Goal: Use online tool/utility: Utilize a website feature to perform a specific function

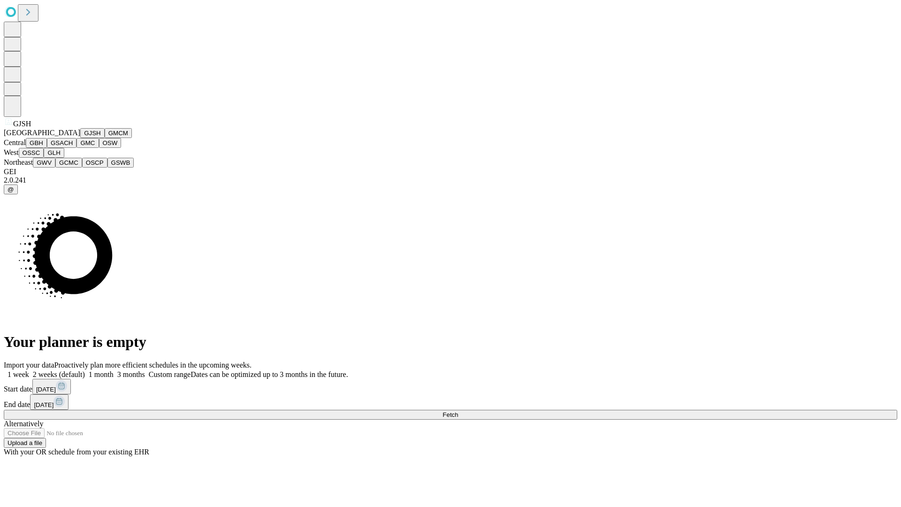
click at [80, 138] on button "GJSH" at bounding box center [92, 133] width 24 height 10
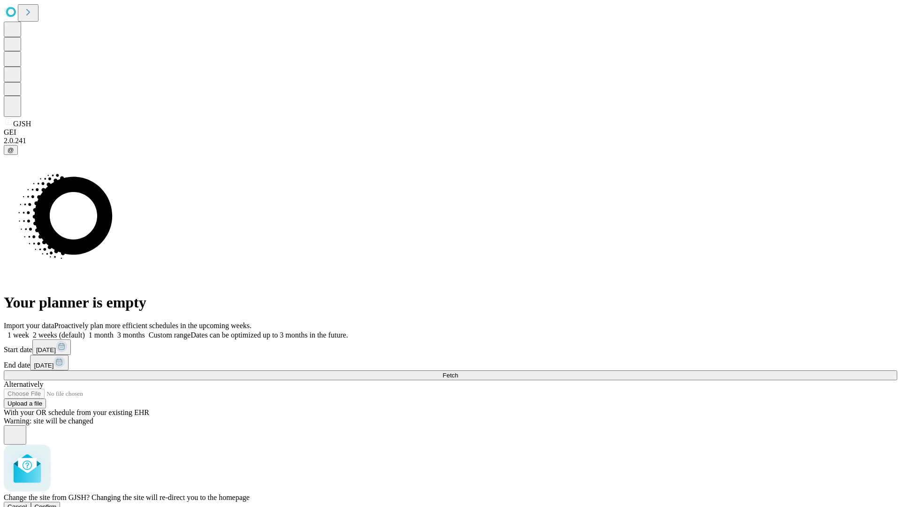
click at [57, 503] on span "Confirm" at bounding box center [46, 506] width 22 height 7
click at [85, 331] on label "2 weeks (default)" at bounding box center [57, 335] width 56 height 8
click at [458, 372] on span "Fetch" at bounding box center [449, 375] width 15 height 7
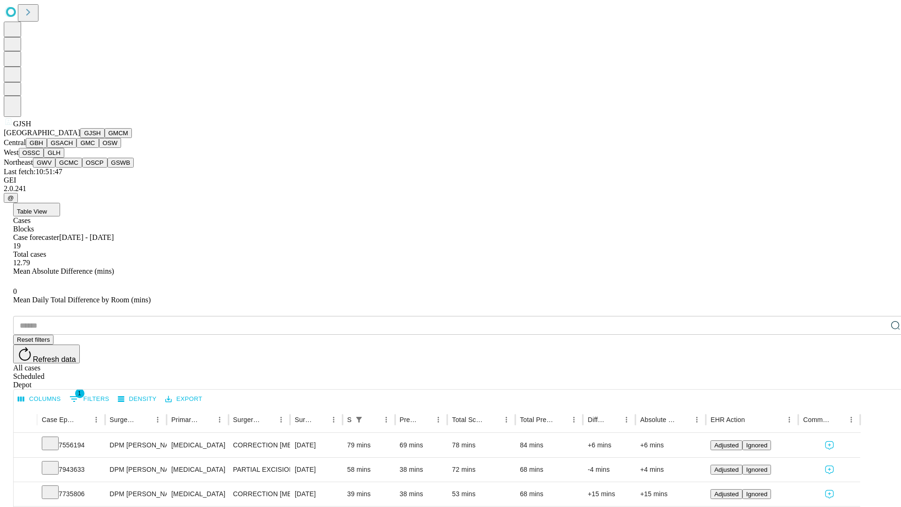
click at [105, 138] on button "GMCM" at bounding box center [118, 133] width 27 height 10
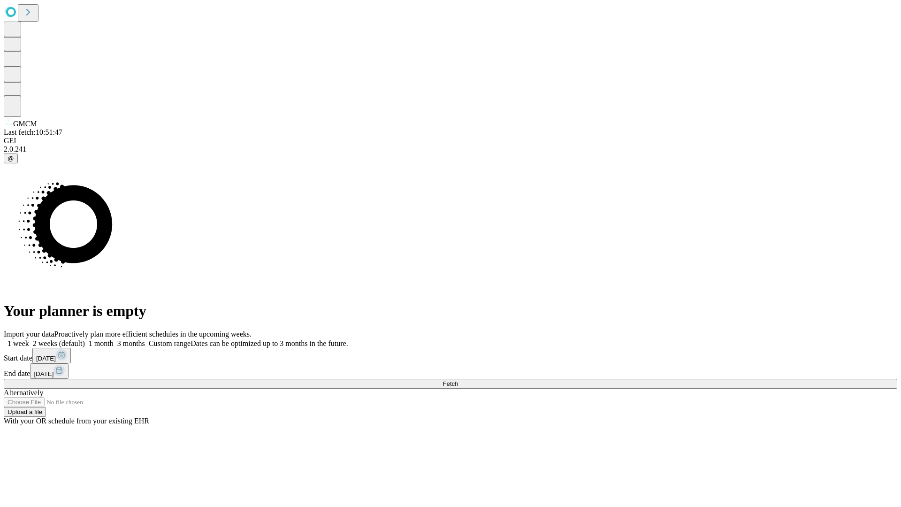
click at [85, 339] on label "2 weeks (default)" at bounding box center [57, 343] width 56 height 8
click at [458, 380] on span "Fetch" at bounding box center [449, 383] width 15 height 7
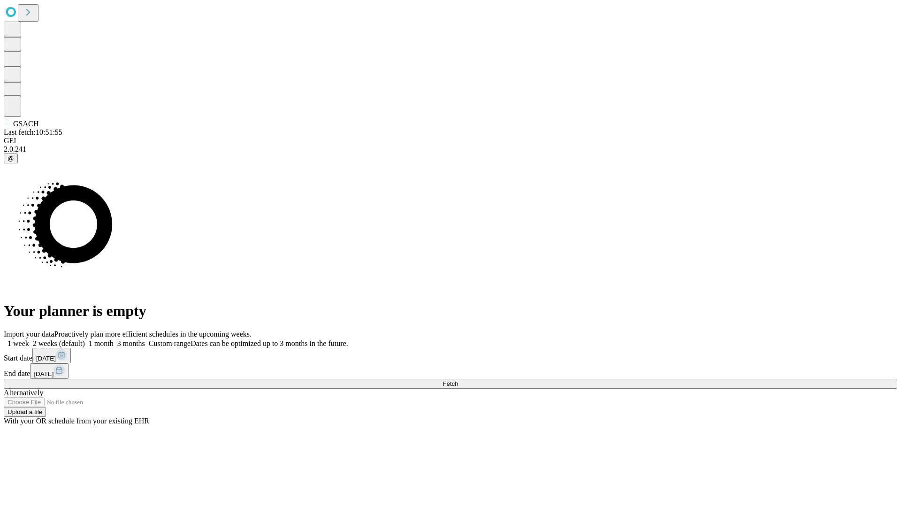
click at [85, 339] on label "2 weeks (default)" at bounding box center [57, 343] width 56 height 8
click at [458, 380] on span "Fetch" at bounding box center [449, 383] width 15 height 7
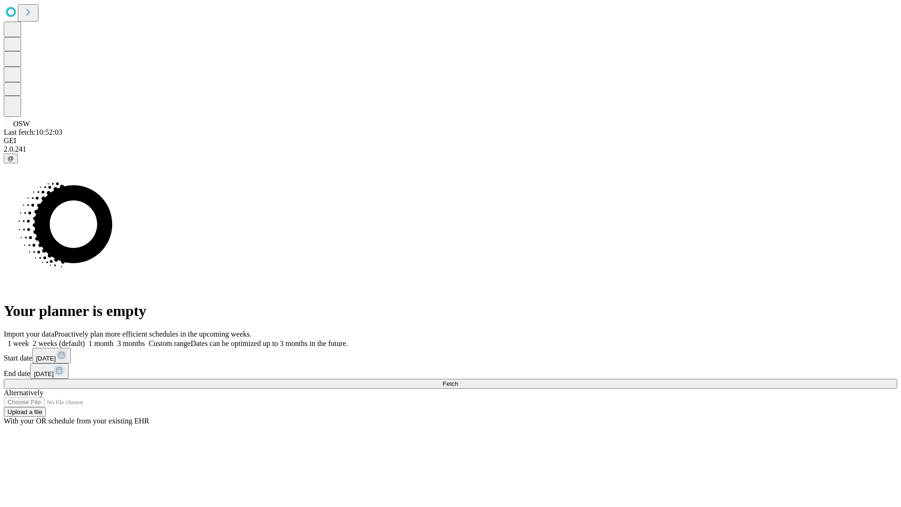
click at [85, 339] on label "2 weeks (default)" at bounding box center [57, 343] width 56 height 8
click at [458, 380] on span "Fetch" at bounding box center [449, 383] width 15 height 7
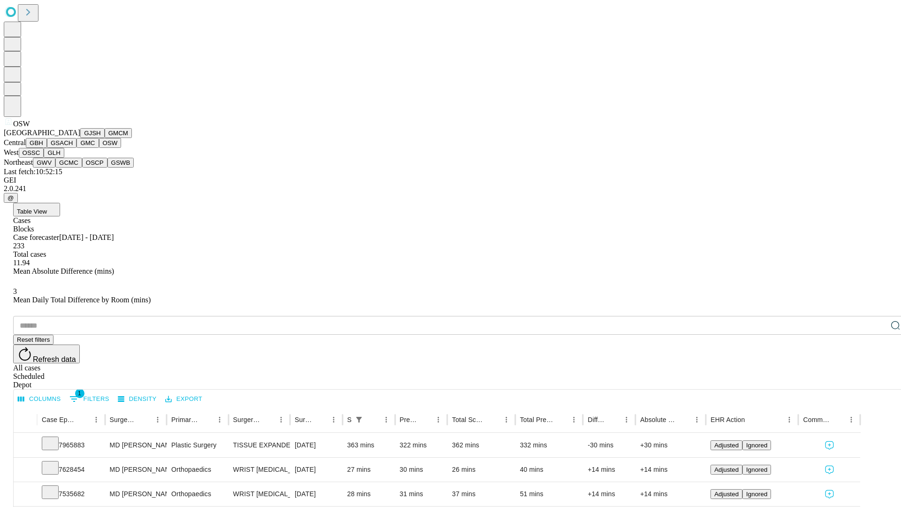
click at [44, 158] on button "OSSC" at bounding box center [31, 153] width 25 height 10
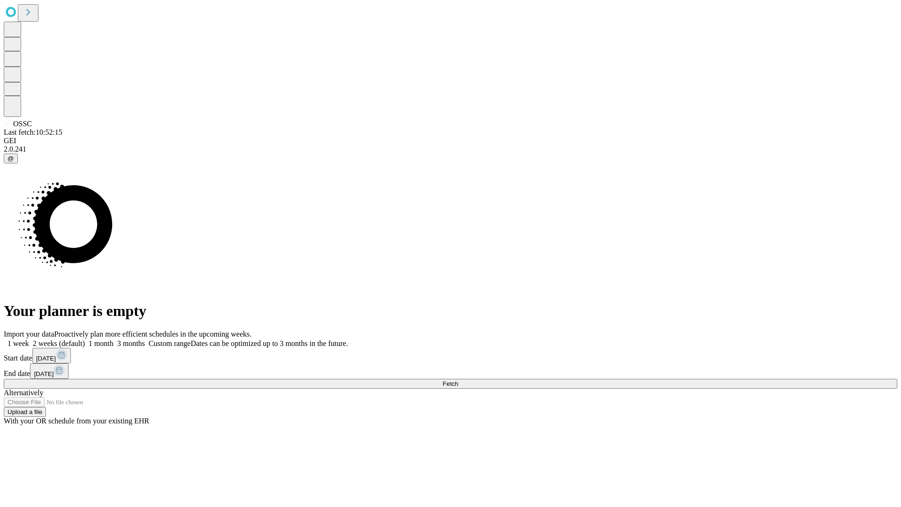
click at [85, 339] on label "2 weeks (default)" at bounding box center [57, 343] width 56 height 8
click at [458, 380] on span "Fetch" at bounding box center [449, 383] width 15 height 7
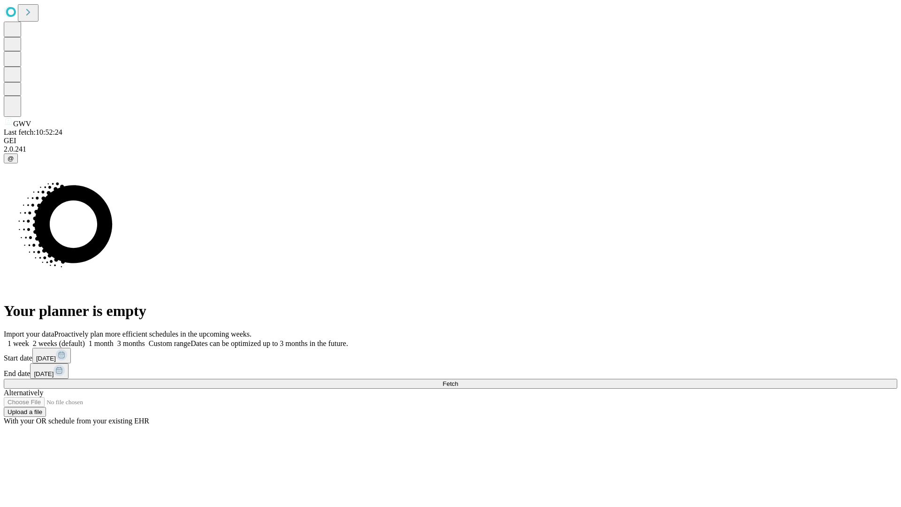
click at [458, 380] on span "Fetch" at bounding box center [449, 383] width 15 height 7
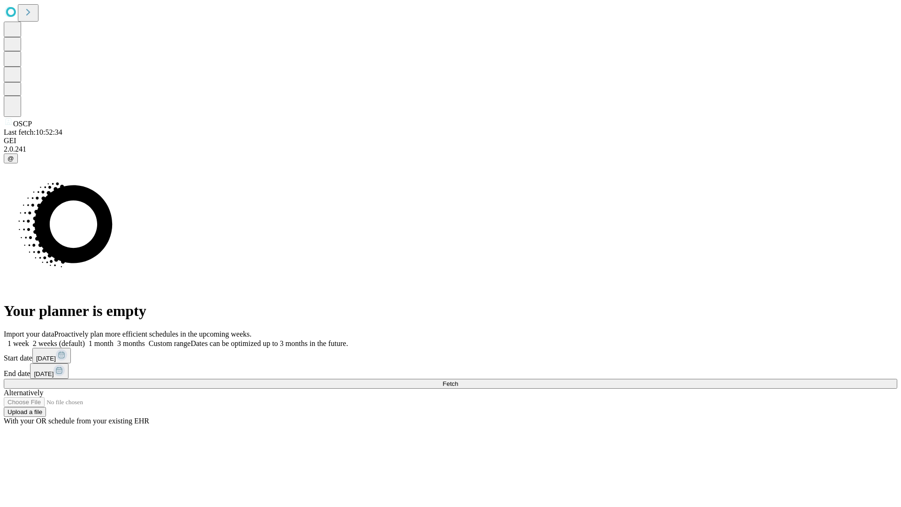
click at [85, 339] on label "2 weeks (default)" at bounding box center [57, 343] width 56 height 8
click at [458, 380] on span "Fetch" at bounding box center [449, 383] width 15 height 7
